Goal: Check status: Check status

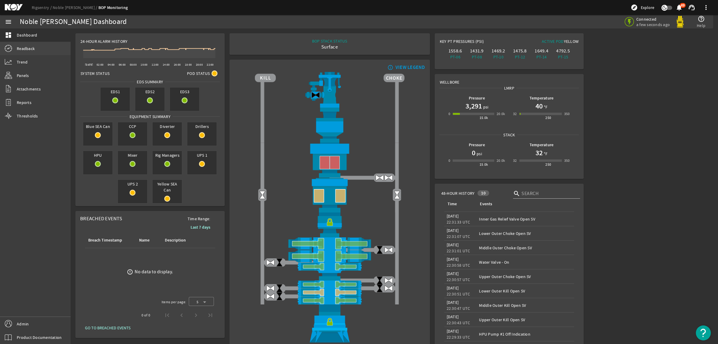
click at [25, 48] on span "Readback" at bounding box center [26, 48] width 18 height 6
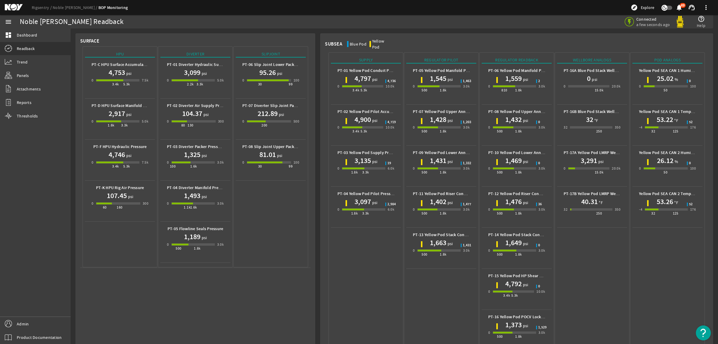
click at [17, 7] on mat-icon at bounding box center [18, 7] width 27 height 7
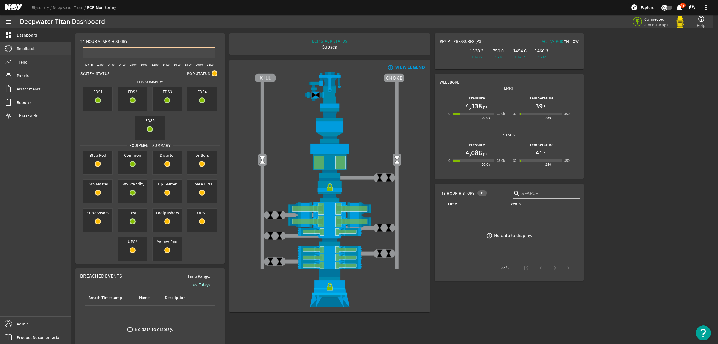
drag, startPoint x: 21, startPoint y: 48, endPoint x: 22, endPoint y: 53, distance: 4.8
click at [21, 48] on span "Readback" at bounding box center [26, 48] width 18 height 6
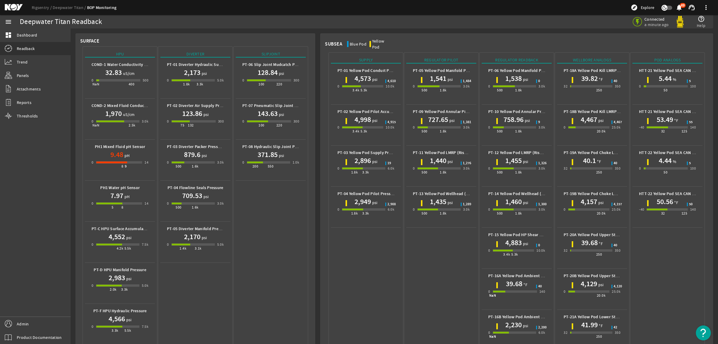
click at [13, 5] on mat-icon at bounding box center [18, 7] width 27 height 7
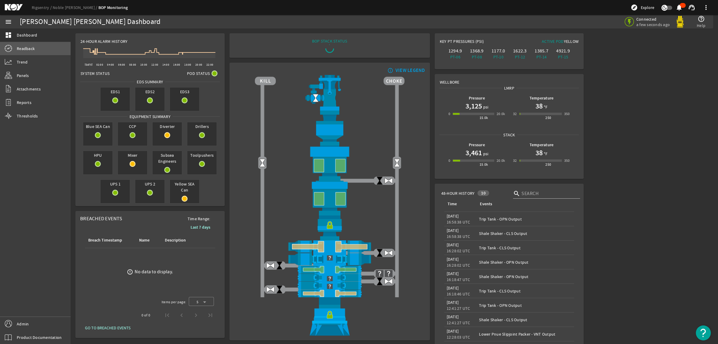
click at [30, 49] on span "Readback" at bounding box center [26, 48] width 18 height 6
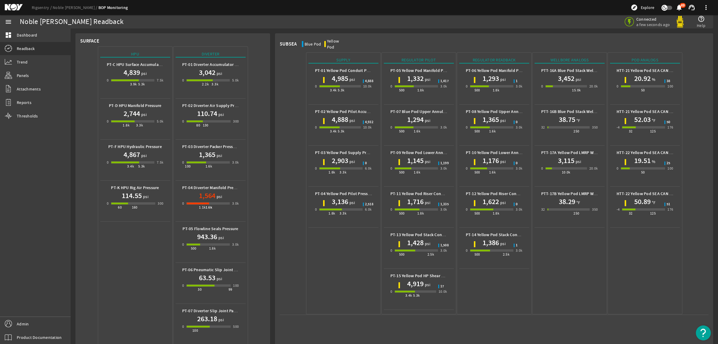
click at [16, 11] on mat-icon at bounding box center [18, 7] width 27 height 7
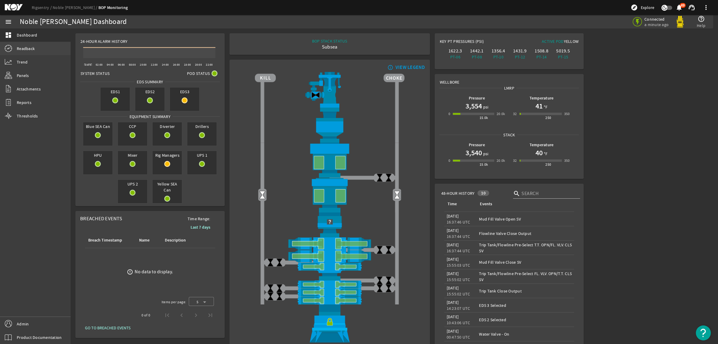
click at [36, 53] on link "Readback" at bounding box center [35, 48] width 71 height 13
